Goal: Complete application form

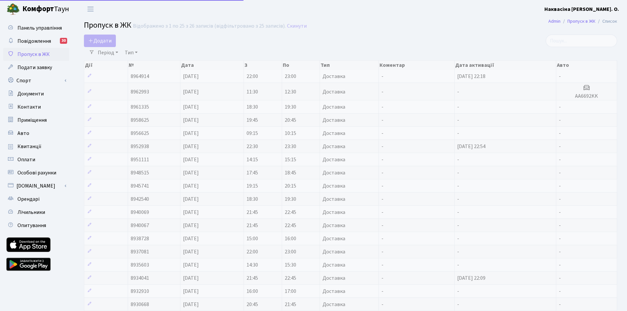
select select "25"
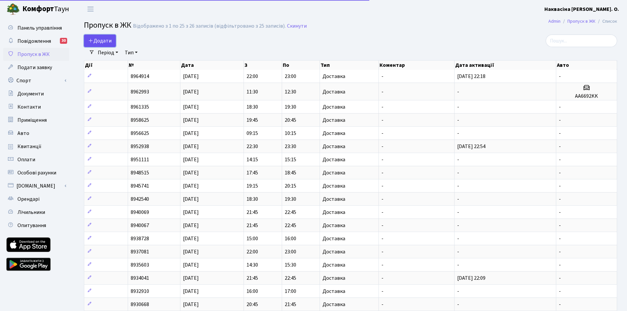
click at [106, 39] on span "Додати" at bounding box center [99, 40] width 23 height 7
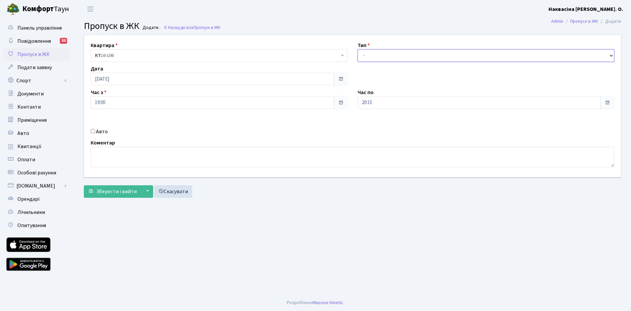
click at [386, 57] on select "- Доставка Таксі Гості Сервіс" at bounding box center [486, 55] width 257 height 12
select select "1"
click at [358, 49] on select "- Доставка Таксі Гості Сервіс" at bounding box center [486, 55] width 257 height 12
click at [124, 188] on span "Зберегти і вийти" at bounding box center [116, 191] width 40 height 7
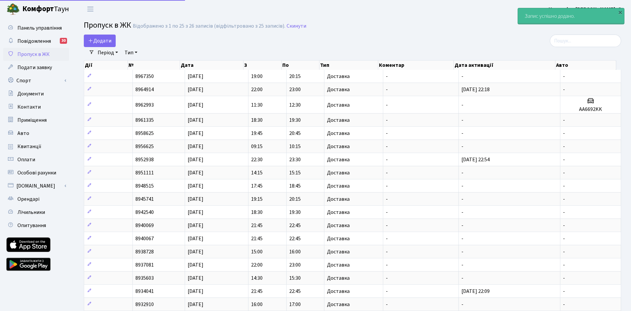
select select "25"
